Goal: Task Accomplishment & Management: Manage account settings

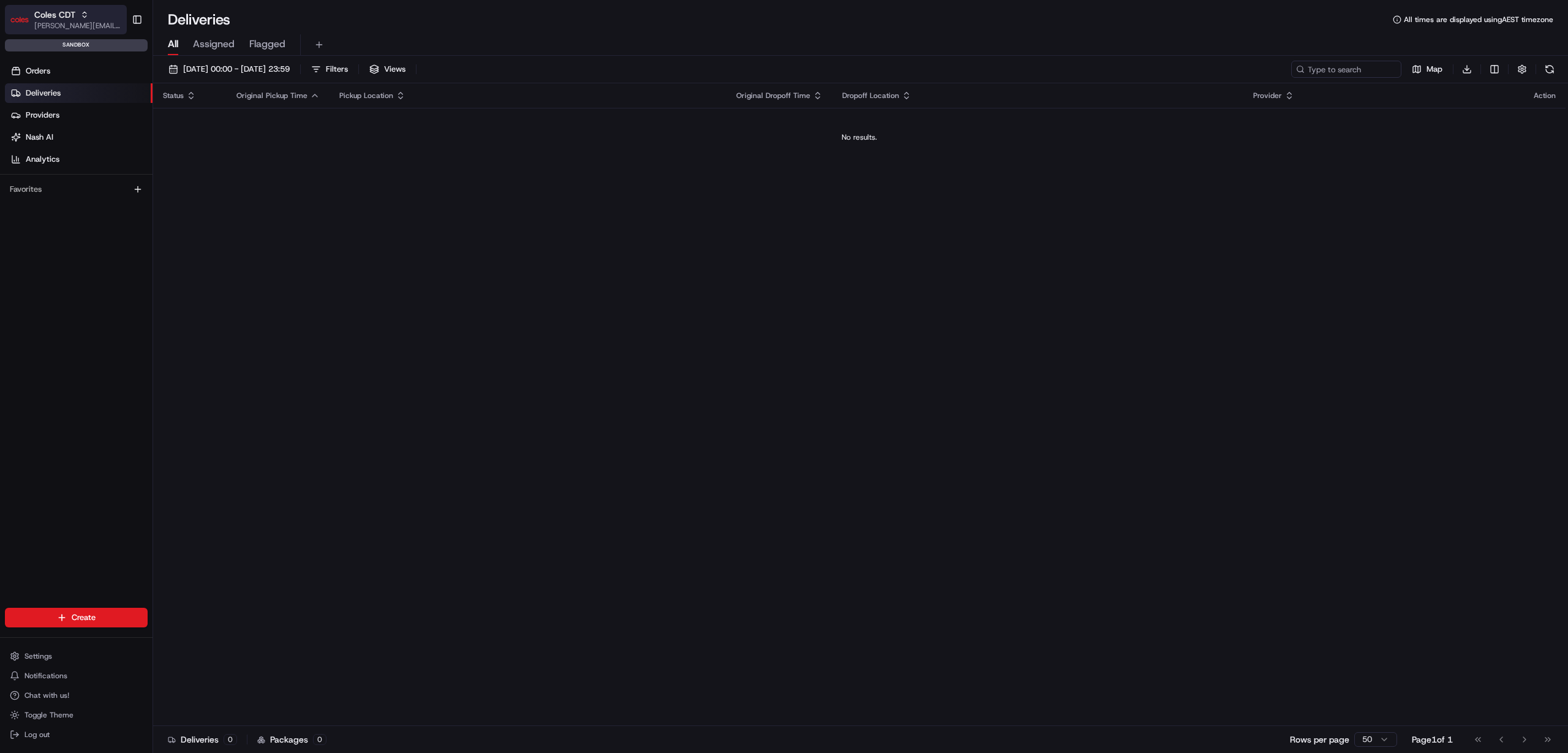
click at [80, 21] on span "[PERSON_NAME][EMAIL_ADDRESS][PERSON_NAME][DOMAIN_NAME]" at bounding box center [77, 26] width 87 height 10
click at [81, 21] on span "[PERSON_NAME][EMAIL_ADDRESS][PERSON_NAME][DOMAIN_NAME]" at bounding box center [77, 26] width 87 height 10
click at [49, 659] on span "Settings" at bounding box center [39, 656] width 28 height 10
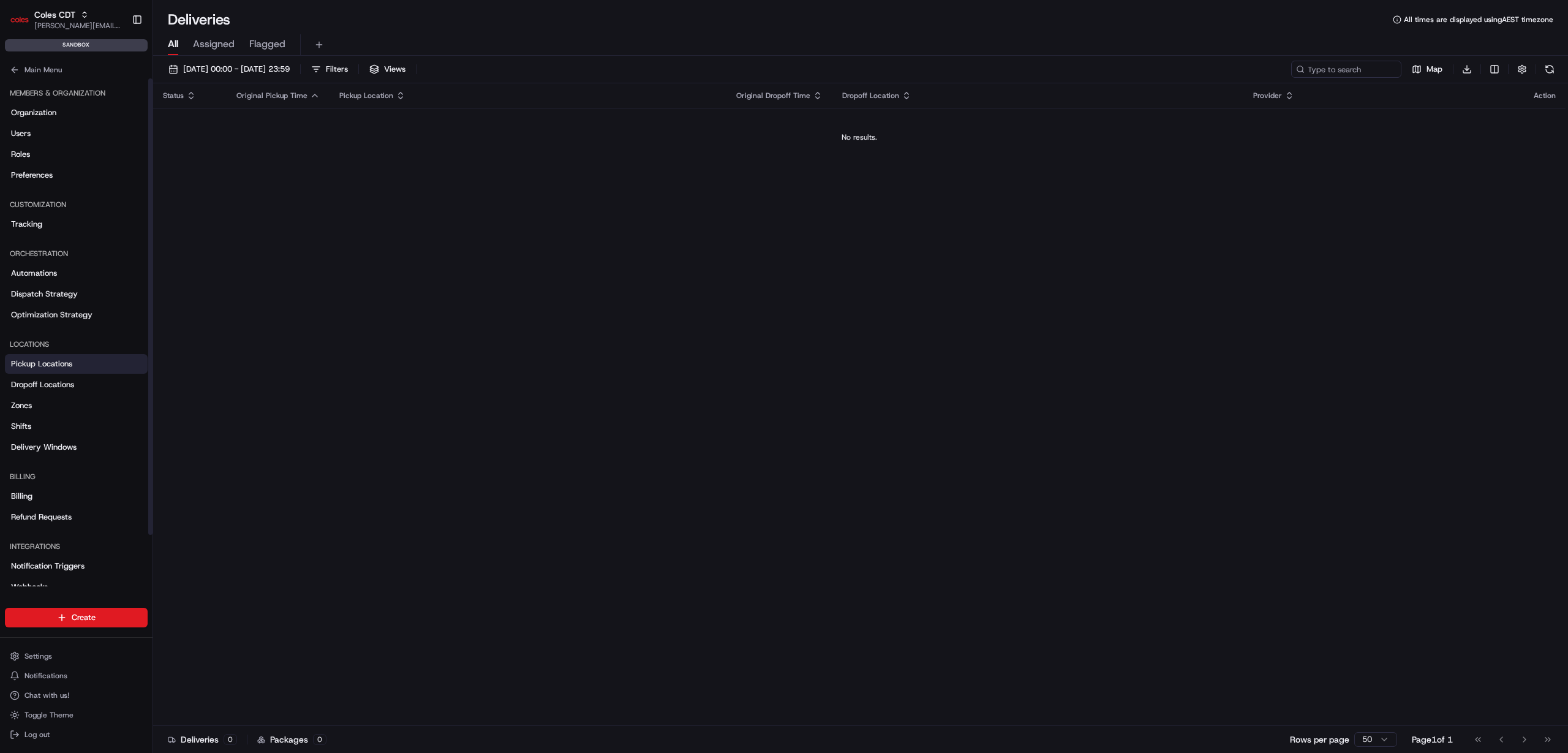
click at [62, 368] on span "Pickup Locations" at bounding box center [41, 364] width 62 height 11
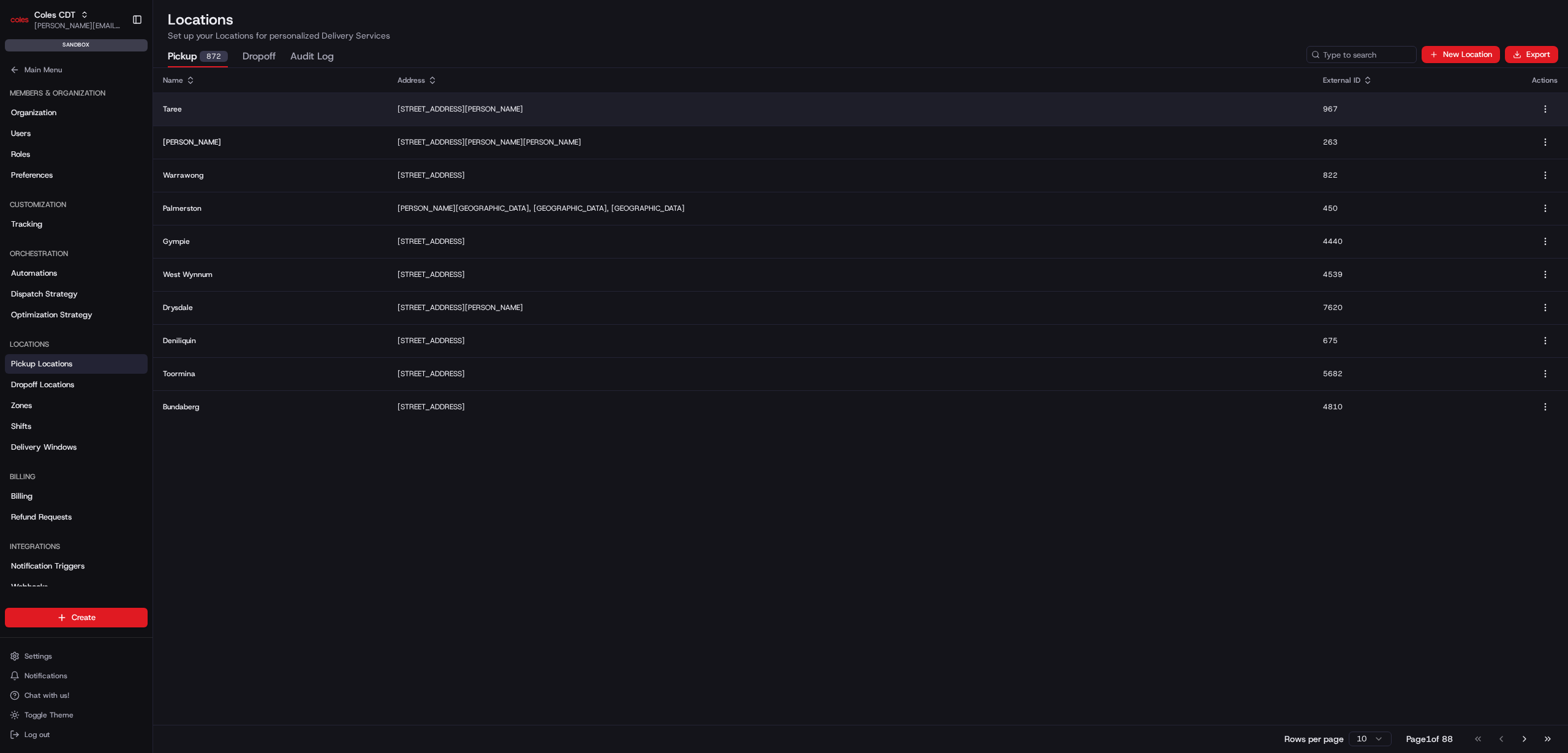
click at [500, 104] on p "[STREET_ADDRESS][PERSON_NAME]" at bounding box center [850, 108] width 906 height 10
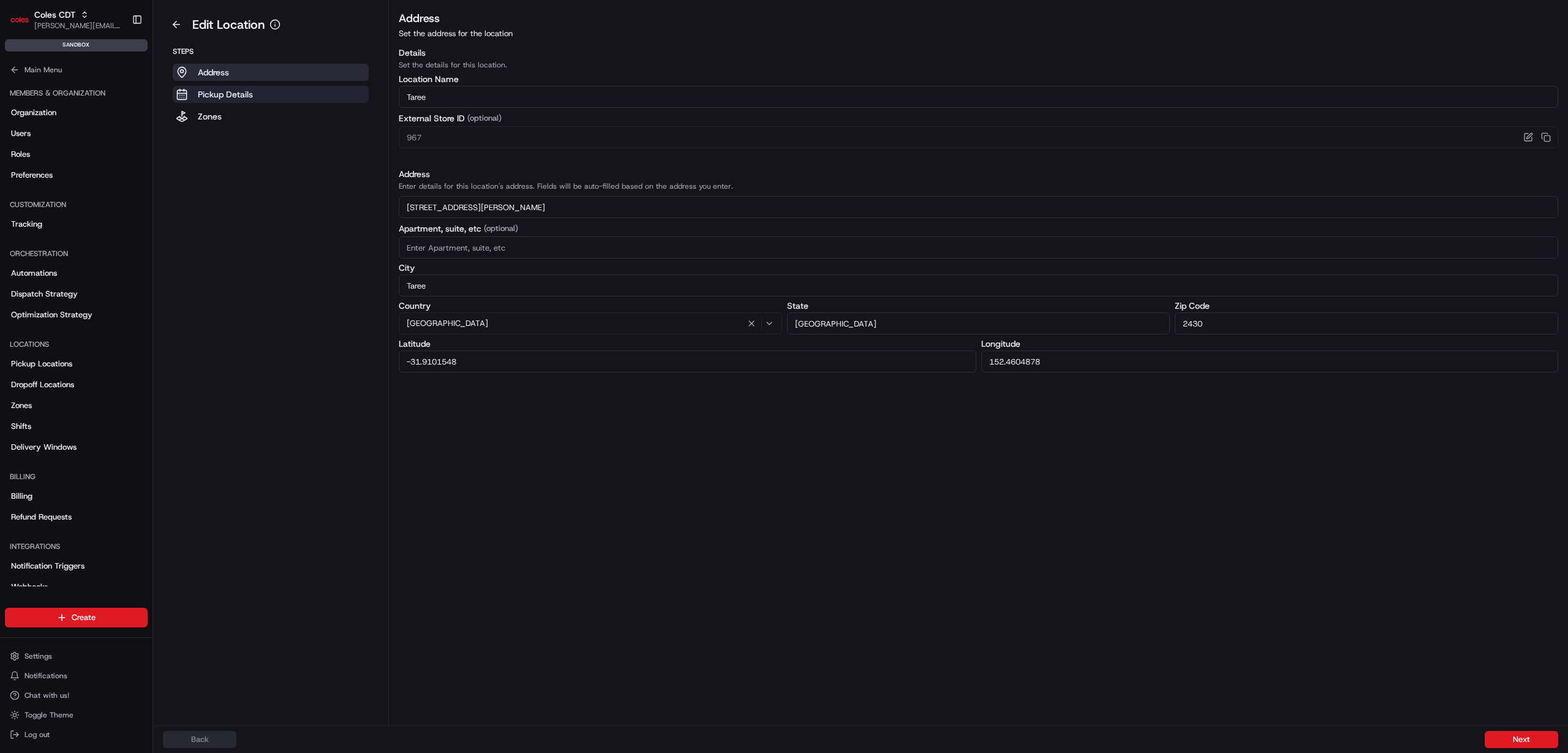
click at [274, 98] on button "Pickup Details" at bounding box center [270, 94] width 196 height 17
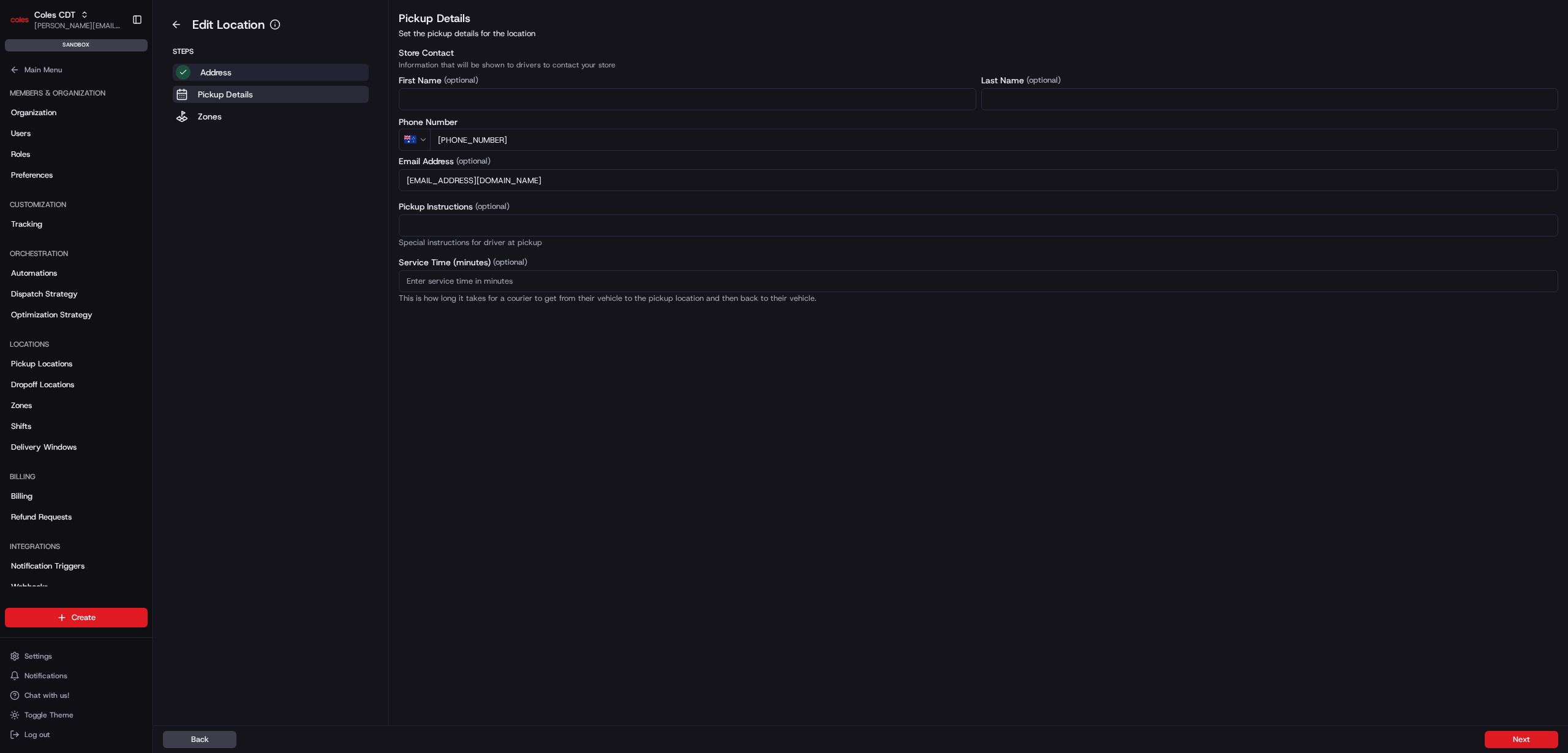
click at [289, 71] on button "Address" at bounding box center [270, 72] width 196 height 17
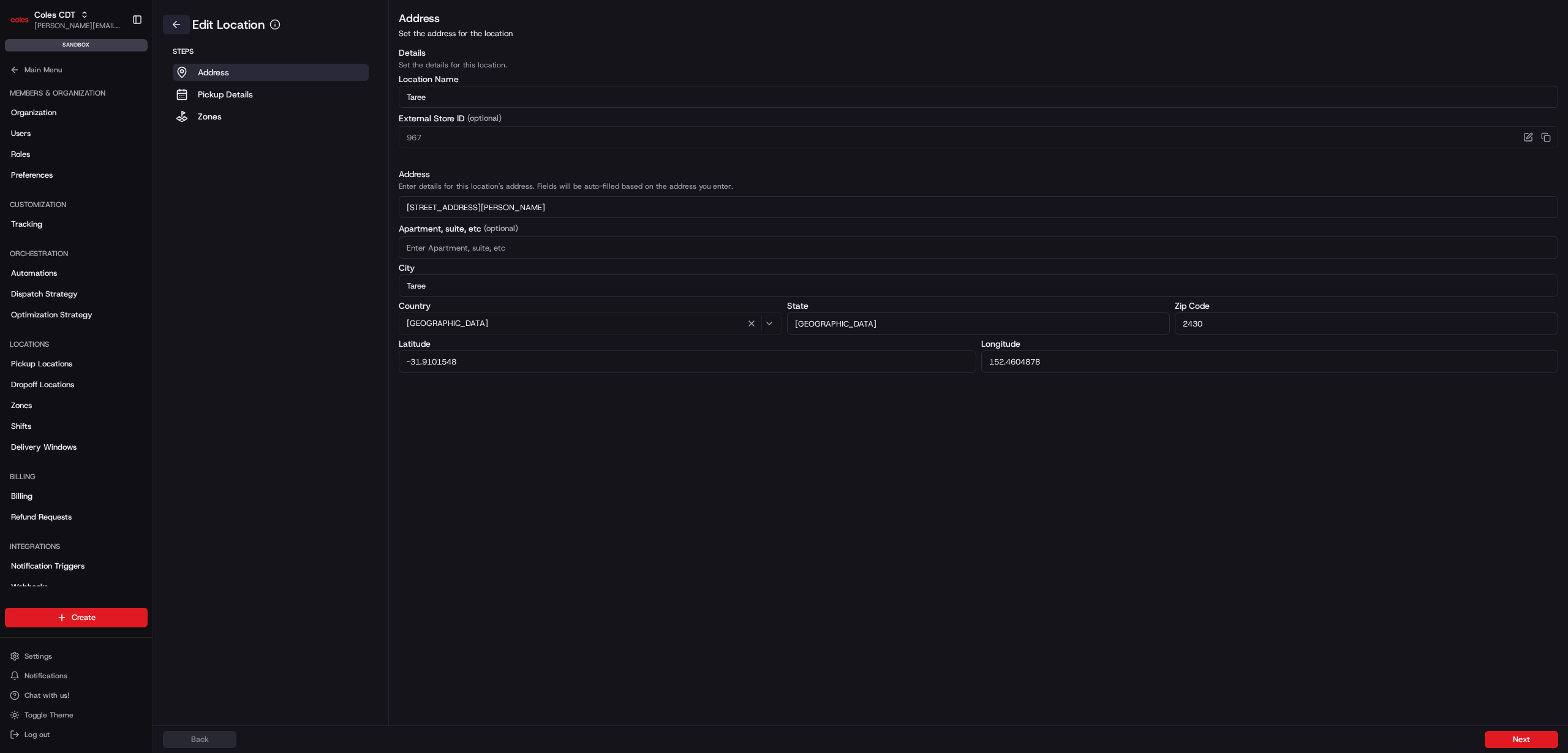
click at [177, 22] on button at bounding box center [176, 24] width 27 height 19
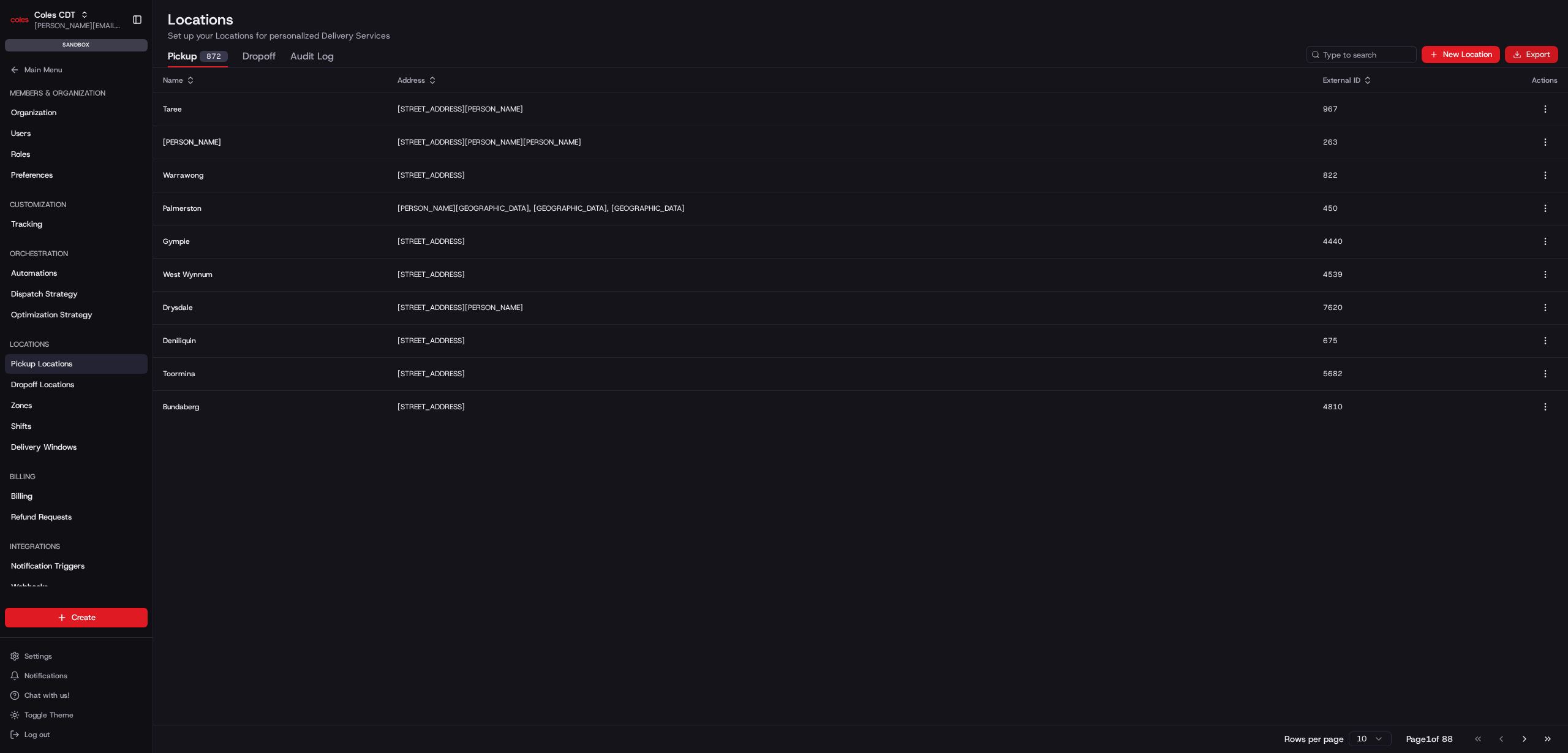
click at [1539, 58] on button "Export" at bounding box center [1532, 54] width 53 height 17
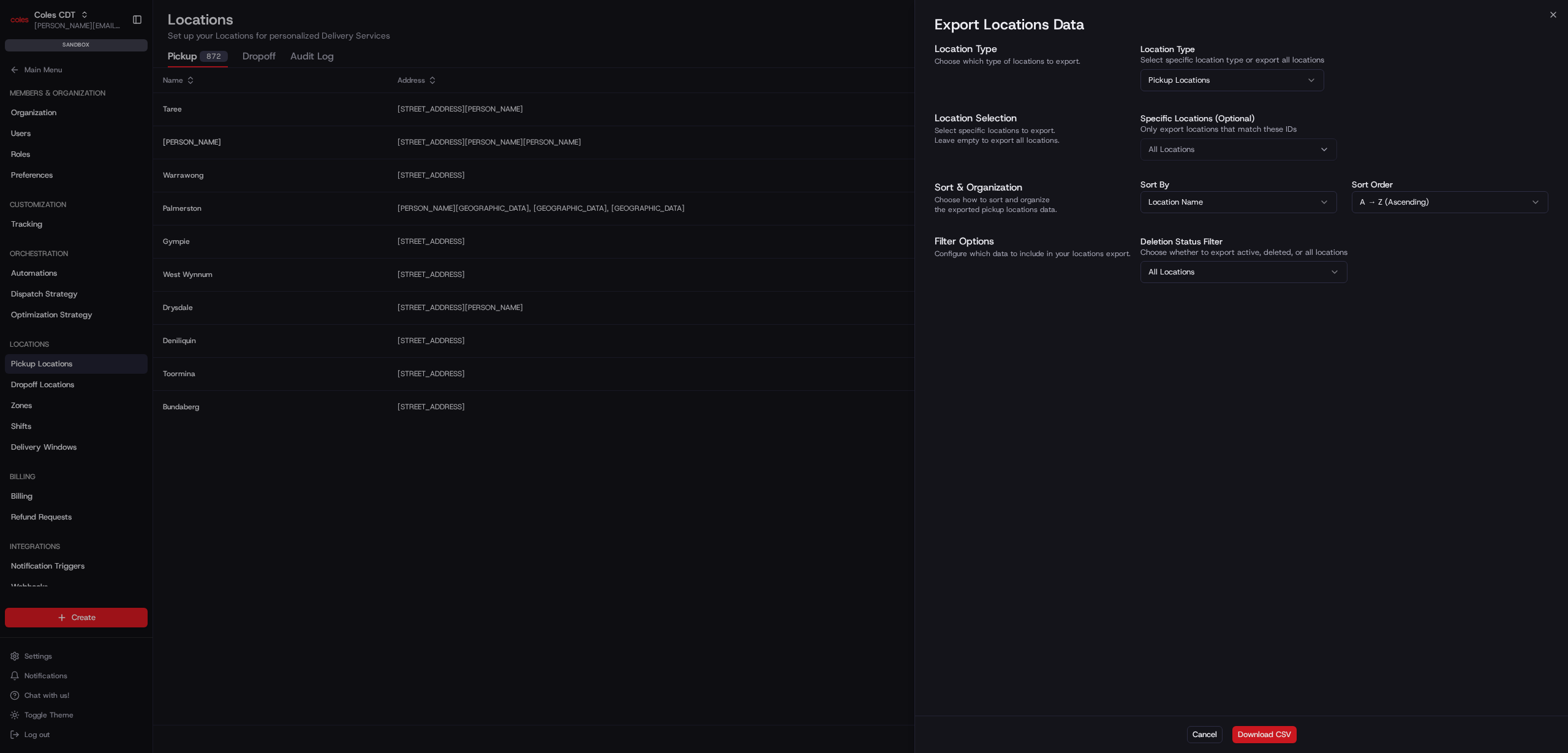
click at [1274, 728] on button "Download CSV" at bounding box center [1265, 734] width 64 height 17
